Goal: Understand site structure: Understand site structure

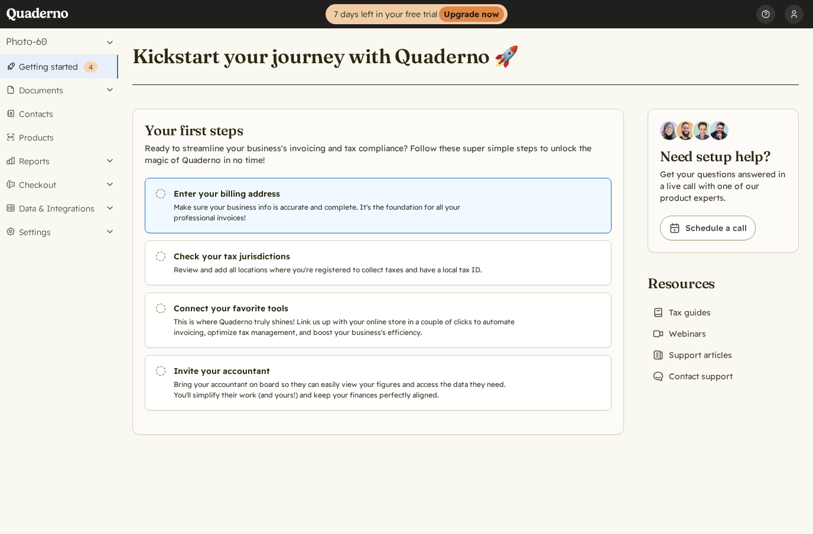
click at [220, 200] on link "Pending Enter your billing address Make sure your business info is accurate and…" at bounding box center [378, 206] width 467 height 56
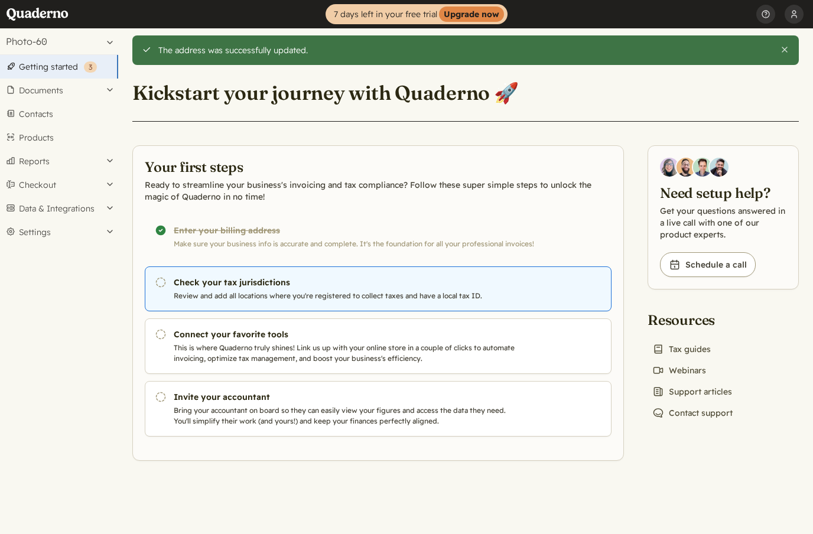
click at [203, 284] on h3 "Check your tax jurisdictions" at bounding box center [348, 283] width 349 height 12
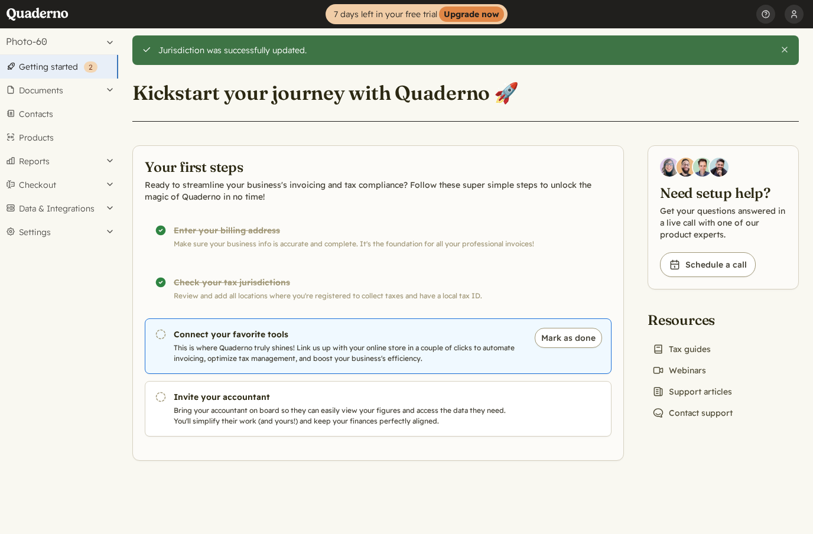
click at [206, 348] on p "This is where Quaderno truly shines! Link us up with your online store in a cou…" at bounding box center [348, 353] width 349 height 21
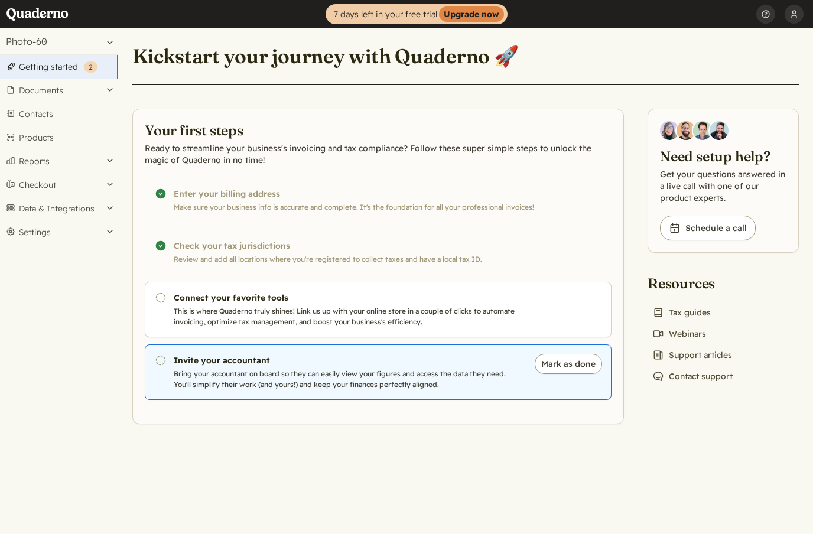
click at [277, 378] on p "Bring your accountant on board so they can easily view your figures and access …" at bounding box center [348, 379] width 349 height 21
